Goal: Subscribe to service/newsletter

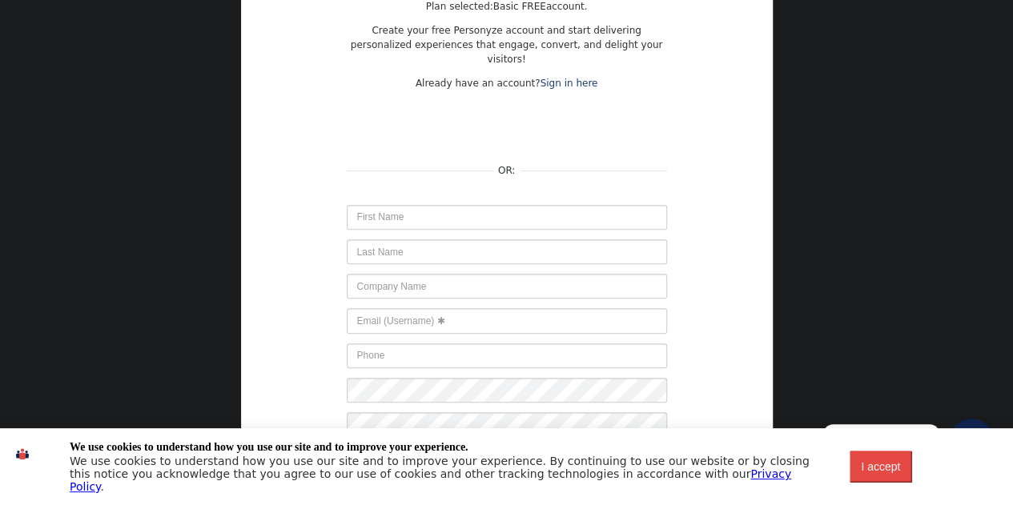
scroll to position [271, 0]
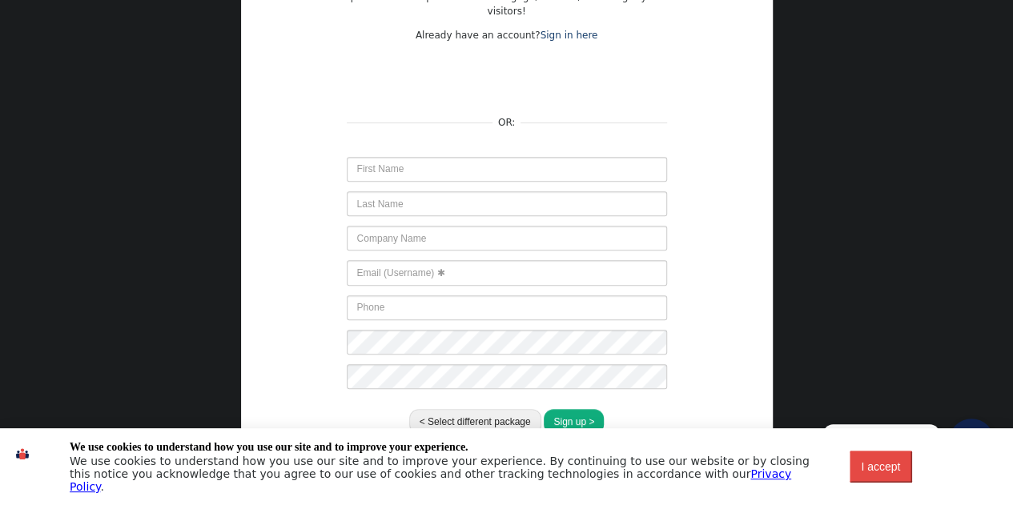
click at [879, 466] on div "I accept" at bounding box center [880, 467] width 43 height 13
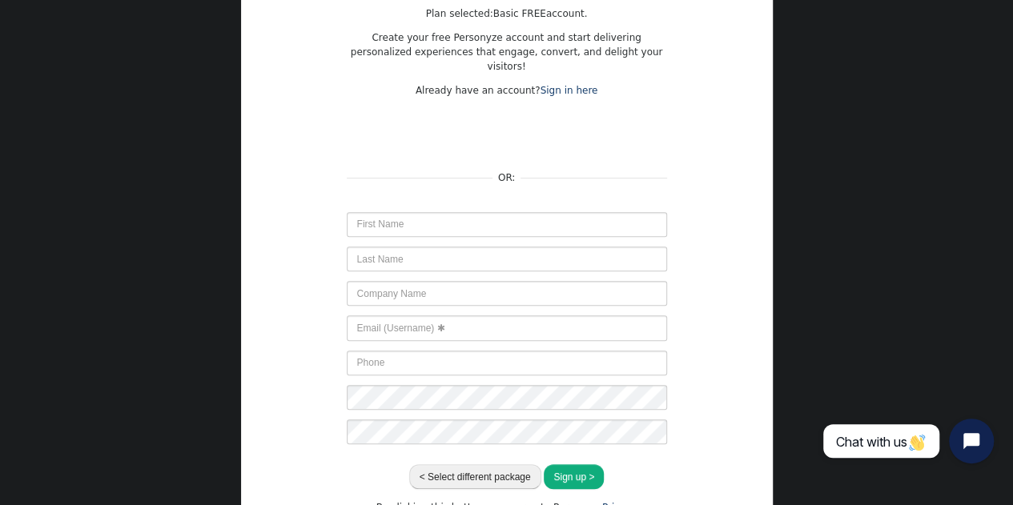
scroll to position [191, 0]
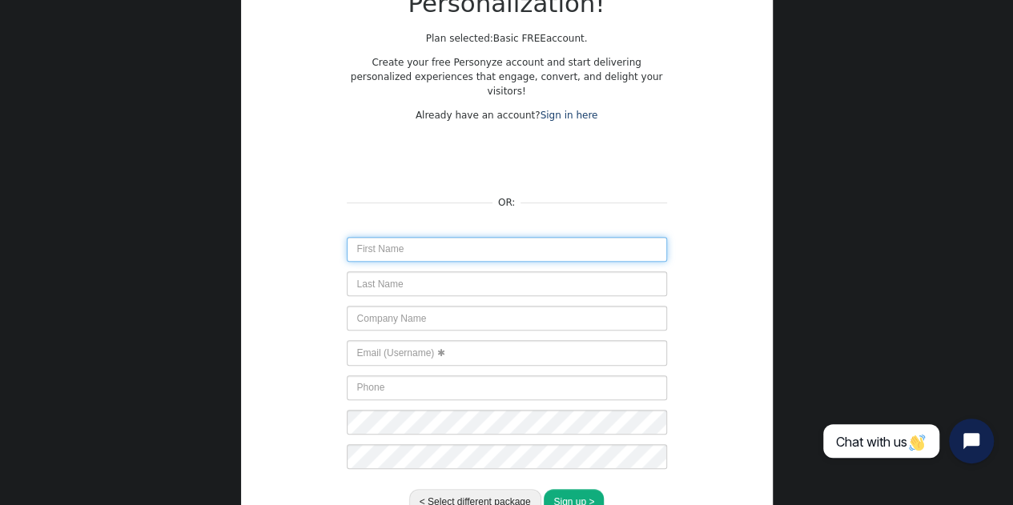
click at [522, 237] on input "text" at bounding box center [507, 249] width 320 height 25
type input "[PERSON_NAME]"
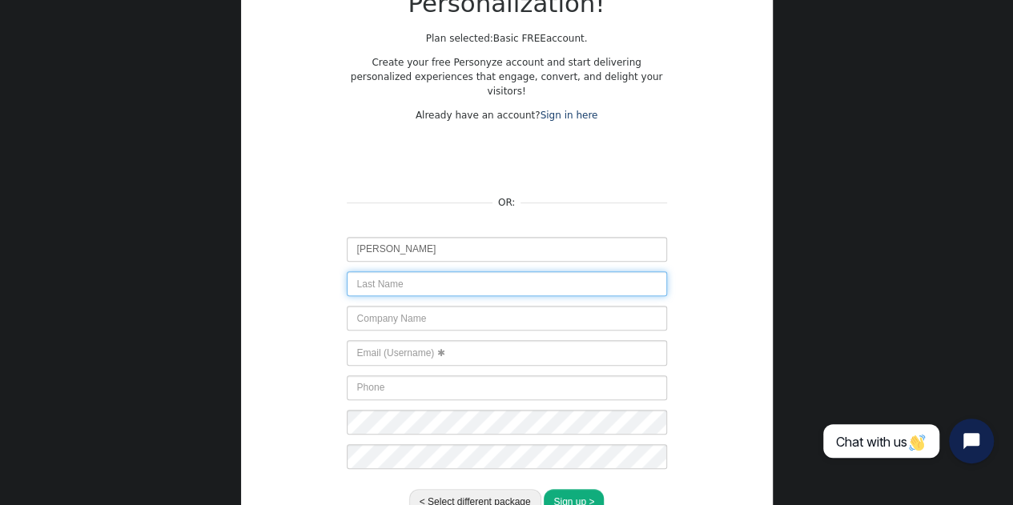
type input "Sampath"
click at [434, 272] on input "Sampath" at bounding box center [507, 284] width 320 height 25
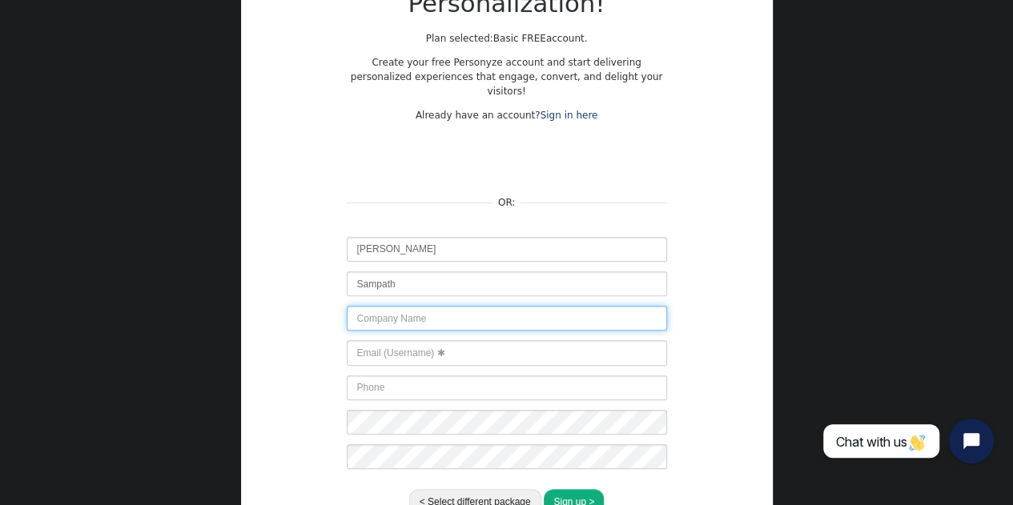
click at [642, 306] on input "text" at bounding box center [507, 318] width 320 height 25
type input "Digipiper"
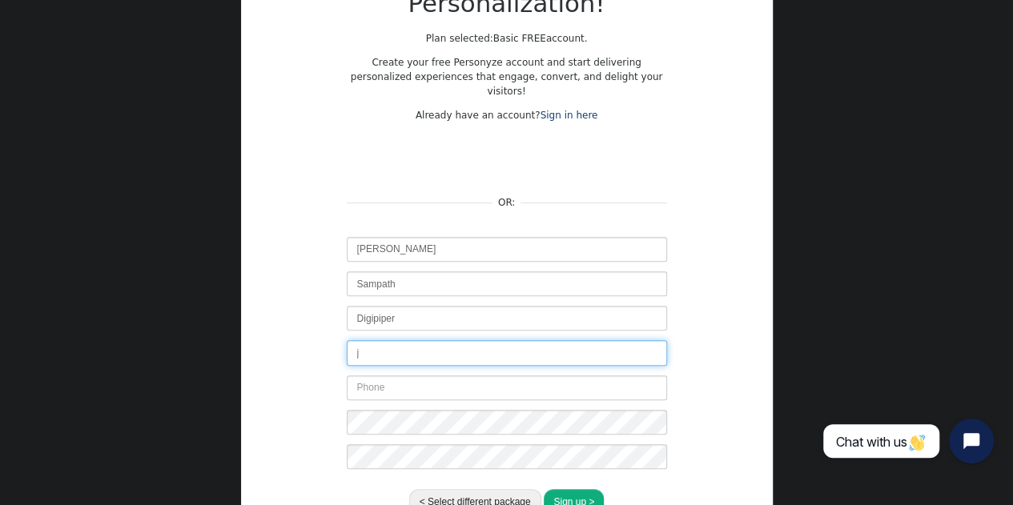
type input "[EMAIL_ADDRESS][DOMAIN_NAME]"
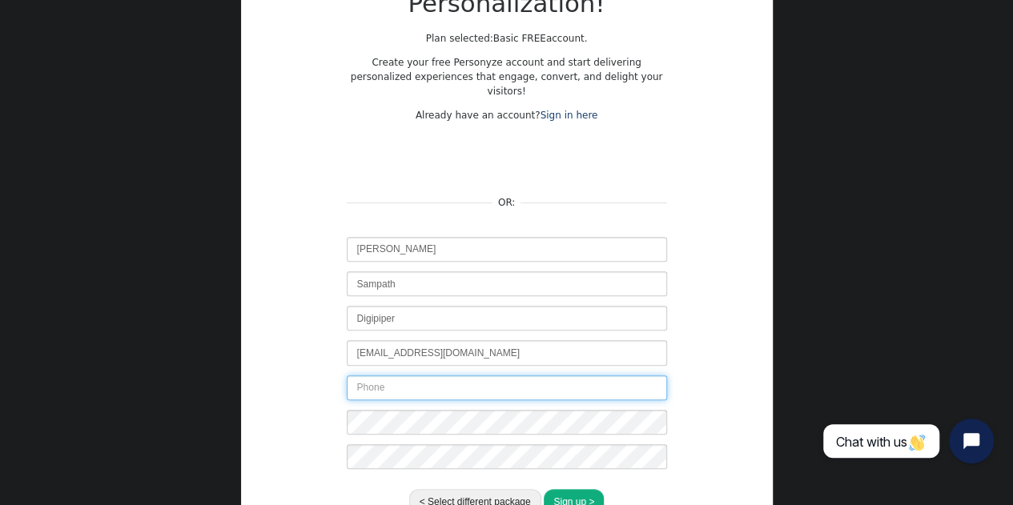
click at [525, 385] on input "text" at bounding box center [507, 388] width 320 height 25
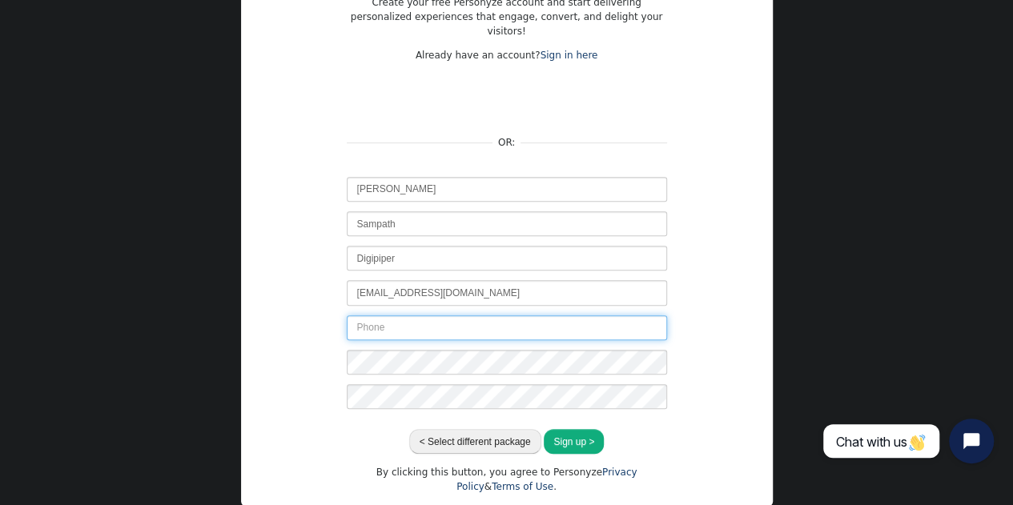
scroll to position [271, 0]
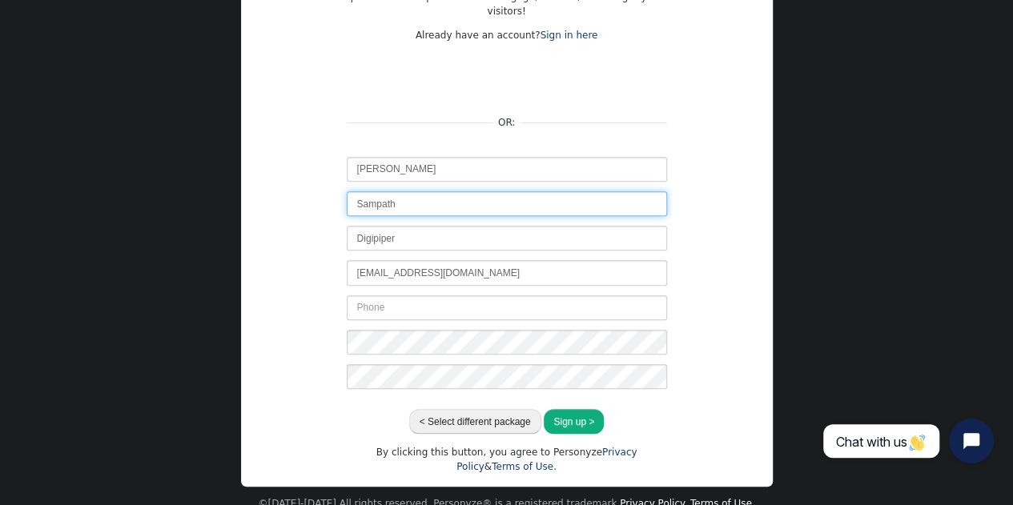
drag, startPoint x: 376, startPoint y: 185, endPoint x: 437, endPoint y: 185, distance: 60.1
click at [437, 191] on input "Sampath" at bounding box center [507, 203] width 320 height 25
type input "[PERSON_NAME]"
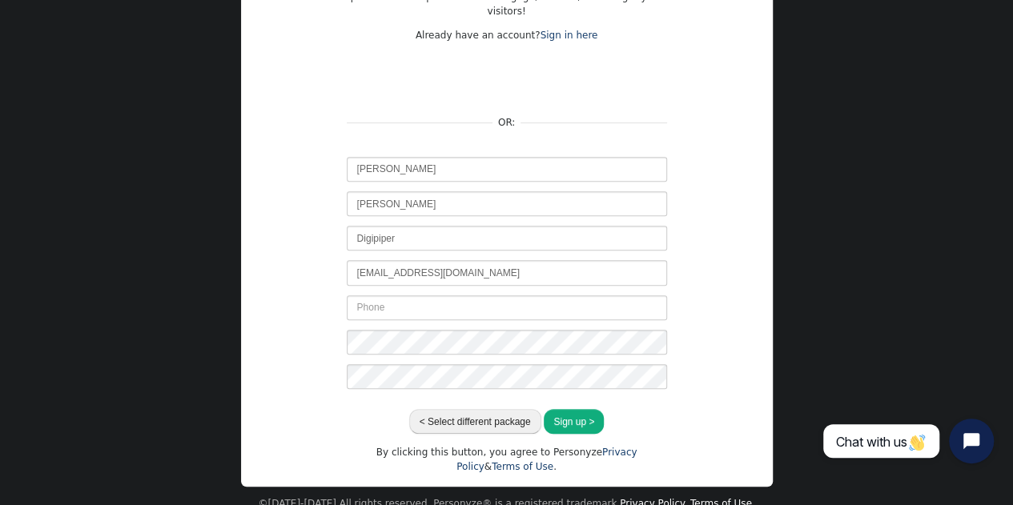
click at [752, 131] on div "Unlock the Power of Personalization! Plan selected: Basic FREE account. Create …" at bounding box center [507, 167] width 532 height 640
click at [586, 409] on button "Sign up >" at bounding box center [574, 421] width 60 height 25
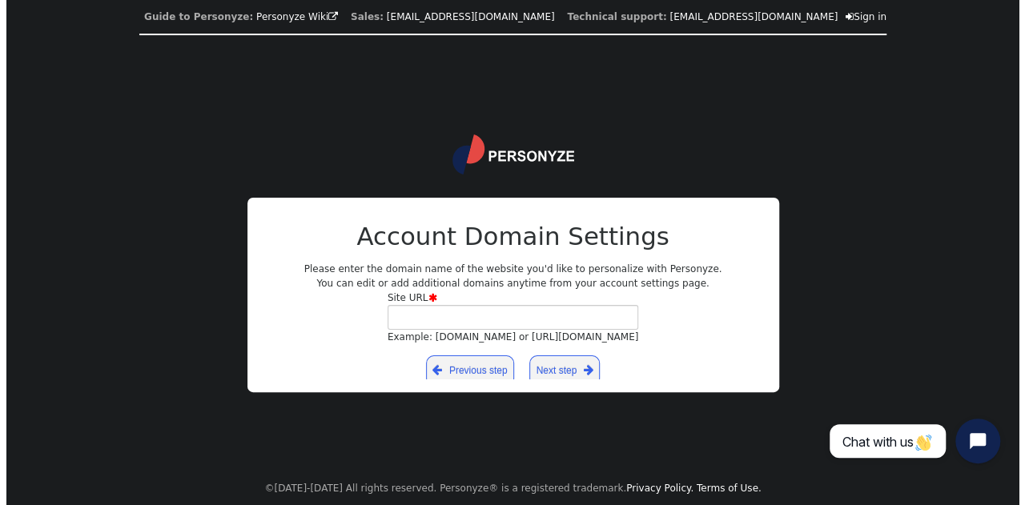
scroll to position [0, 0]
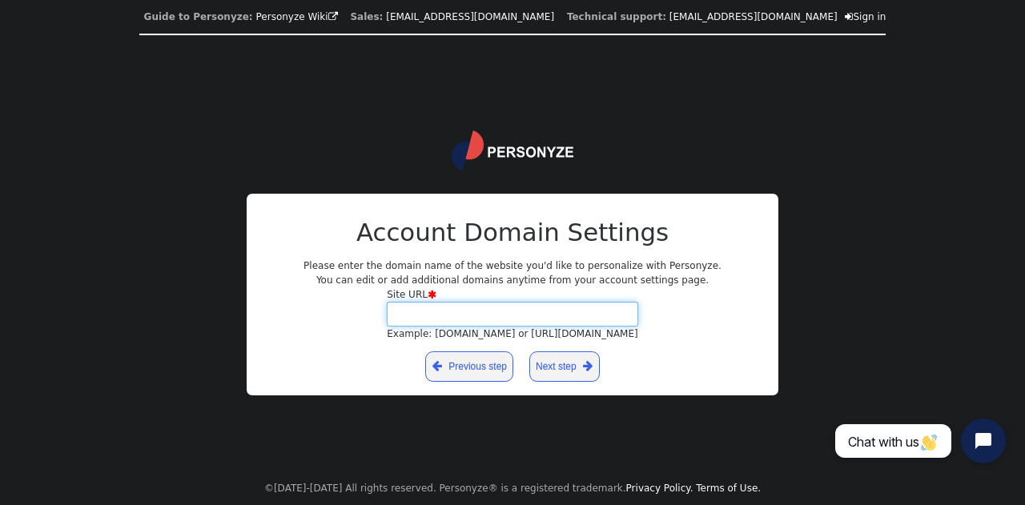
click at [510, 316] on input "Site URL  Example: [DOMAIN_NAME] or [URL][DOMAIN_NAME]" at bounding box center [513, 314] width 252 height 25
type input "[DOMAIN_NAME]"
click at [571, 368] on link "Next step " at bounding box center [564, 367] width 70 height 30
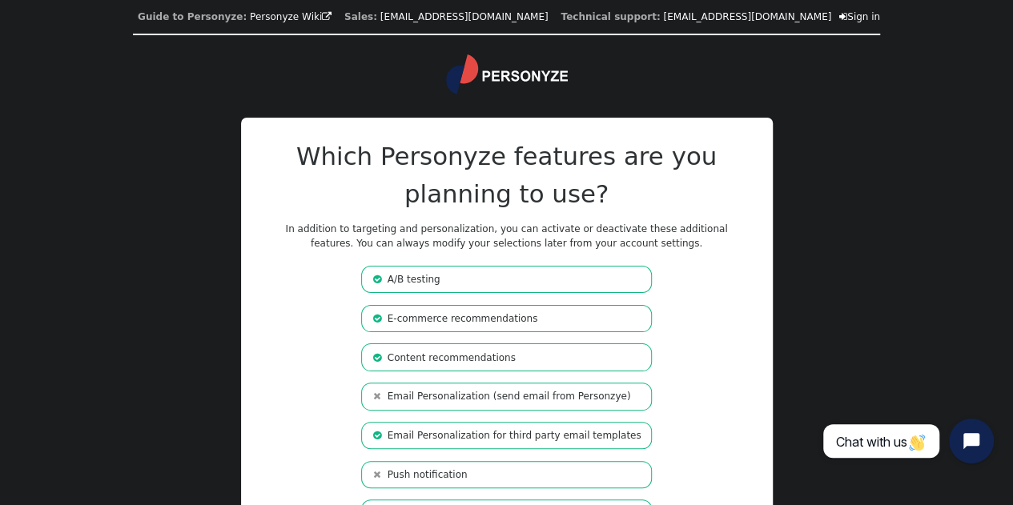
click at [614, 320] on li " E-commerce recommendations" at bounding box center [506, 318] width 290 height 27
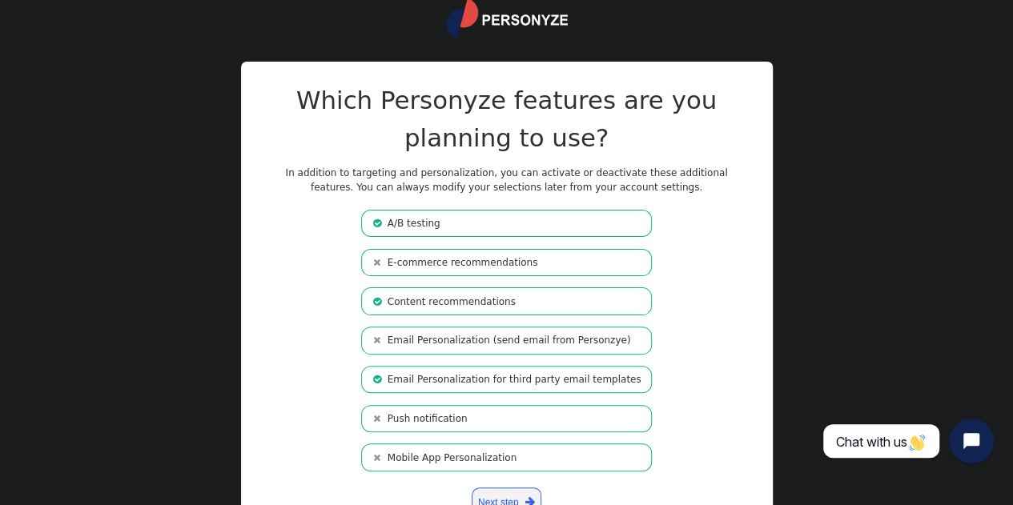
scroll to position [80, 0]
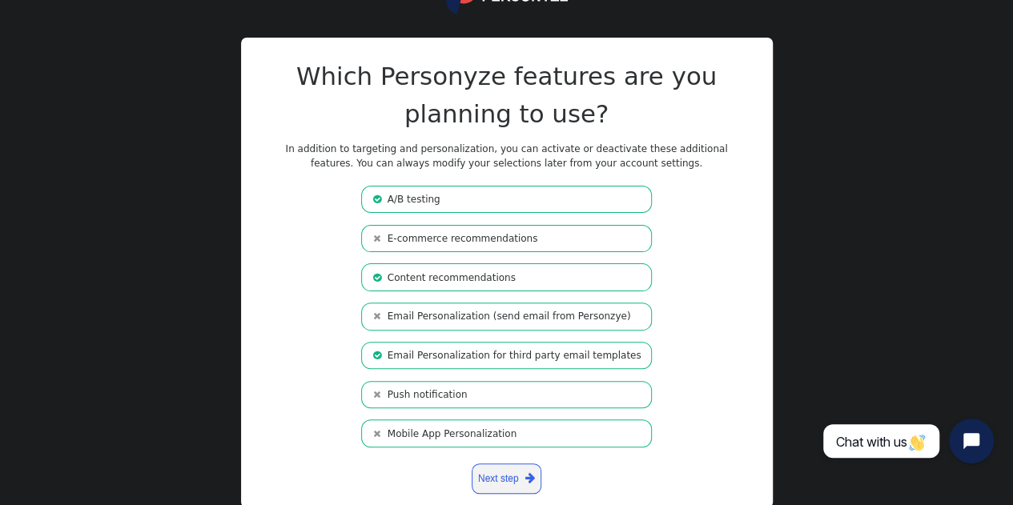
click at [601, 273] on li " Content recommendations" at bounding box center [506, 277] width 290 height 27
click at [606, 189] on li " A/B testing" at bounding box center [506, 199] width 290 height 27
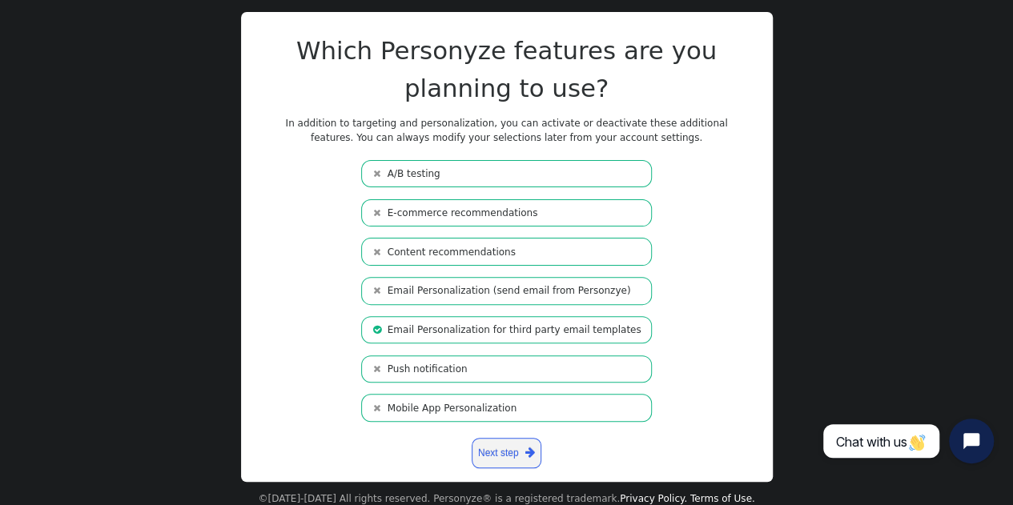
scroll to position [116, 0]
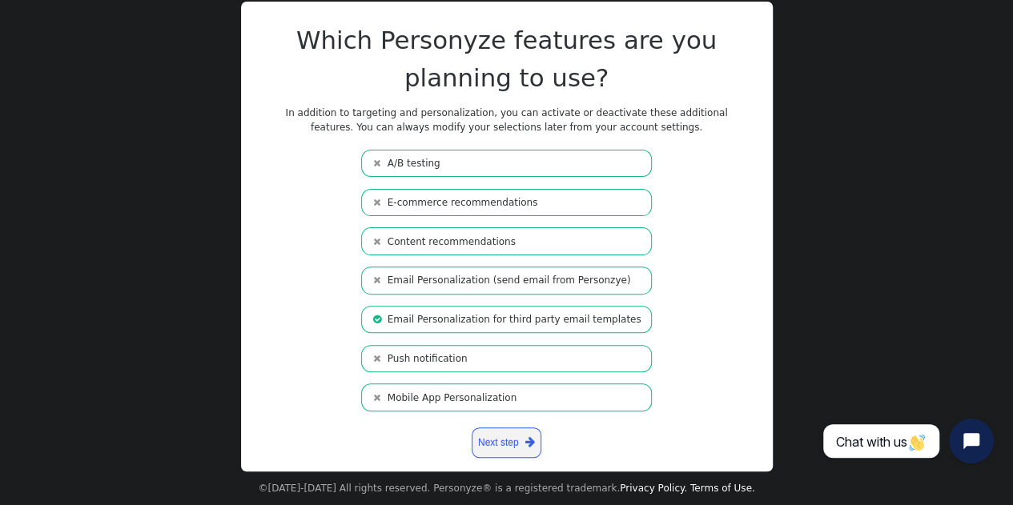
click at [516, 445] on link "Next step " at bounding box center [507, 443] width 70 height 30
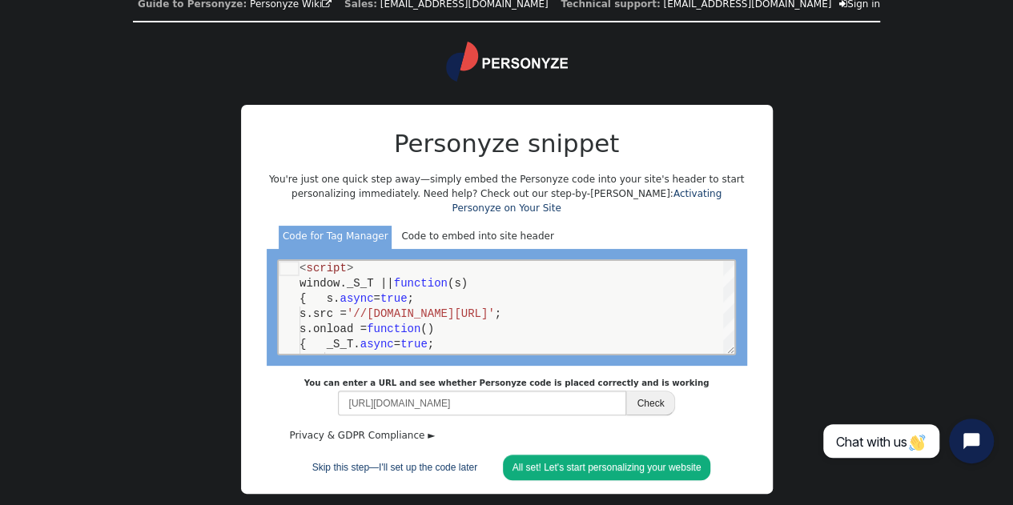
scroll to position [21, 0]
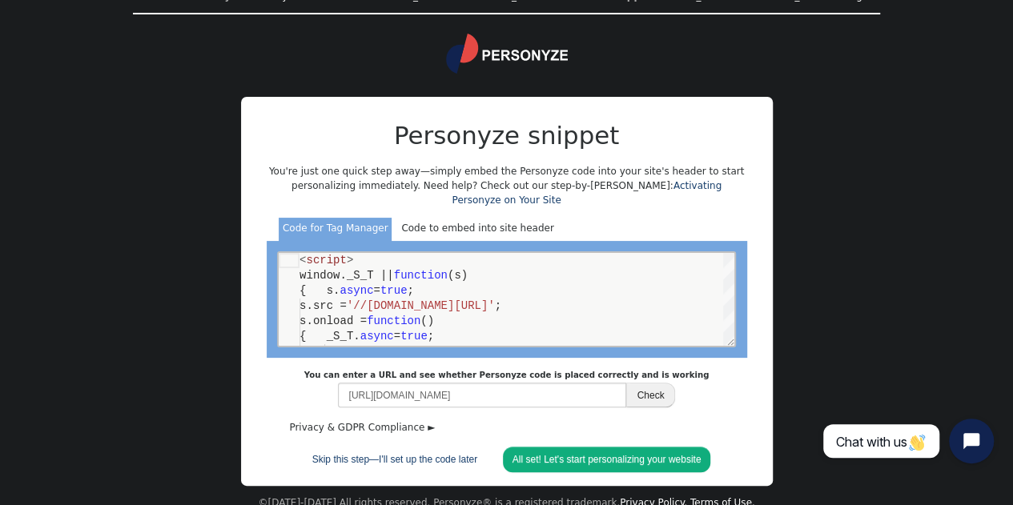
click at [499, 218] on div "Code to embed into site header" at bounding box center [477, 230] width 160 height 24
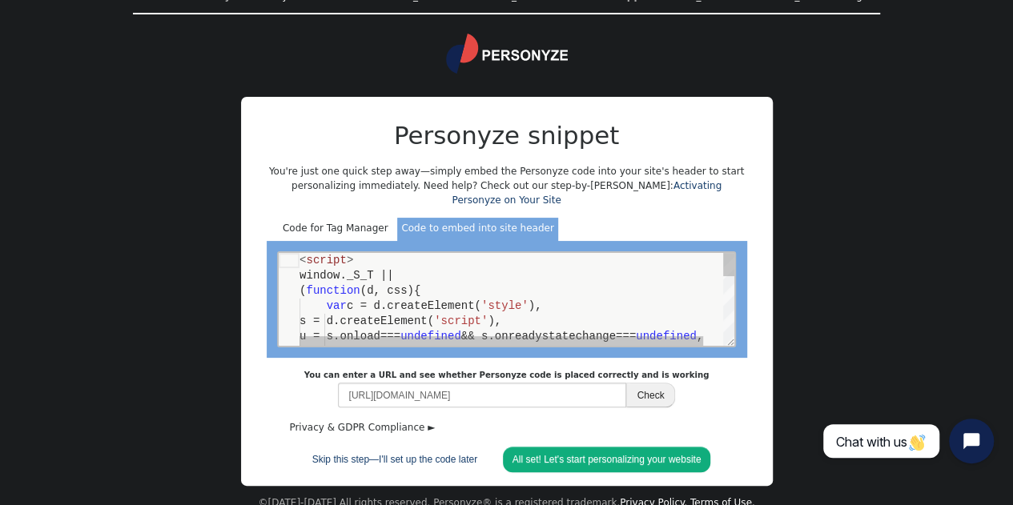
scroll to position [0, 0]
click at [337, 218] on div "Code for Tag Manager" at bounding box center [335, 230] width 113 height 24
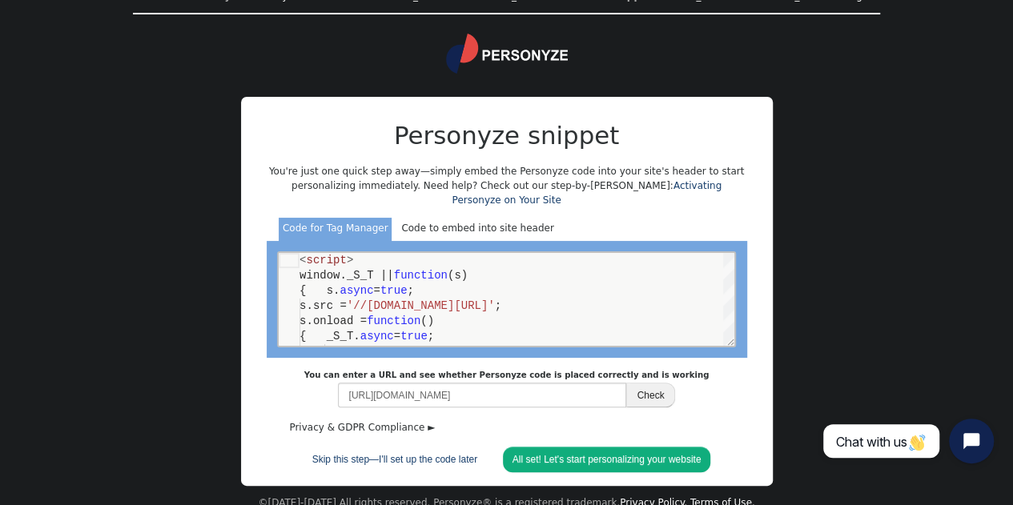
click at [469, 218] on div "Code to embed into site header" at bounding box center [477, 230] width 160 height 24
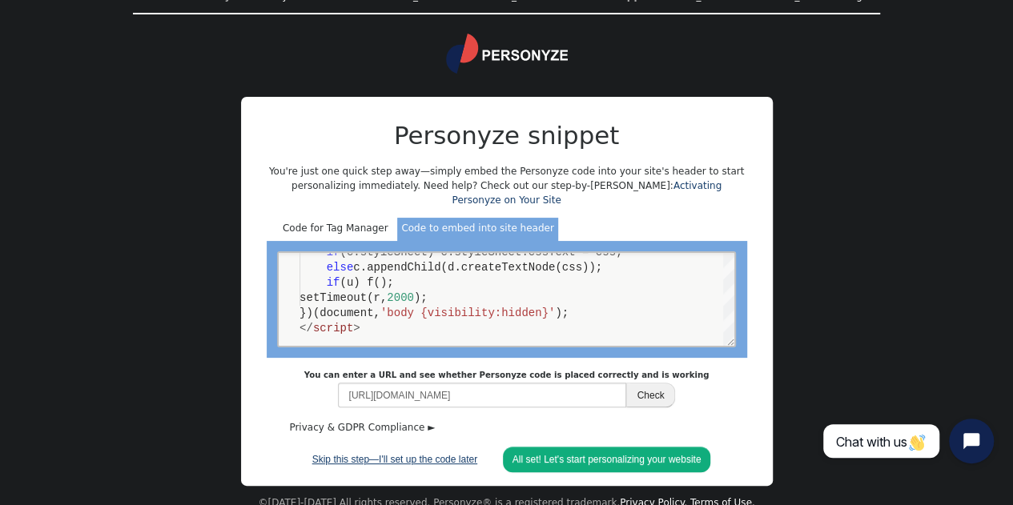
click at [404, 447] on link "Skip this step—I'll set up the code later" at bounding box center [395, 459] width 184 height 25
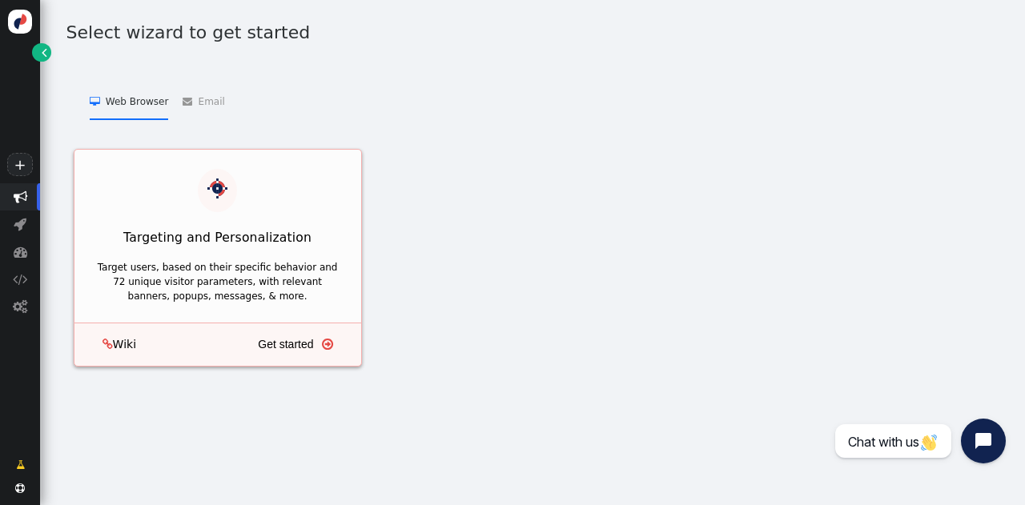
click at [304, 336] on link "Get started " at bounding box center [306, 344] width 97 height 29
